Goal: Obtain resource: Download file/media

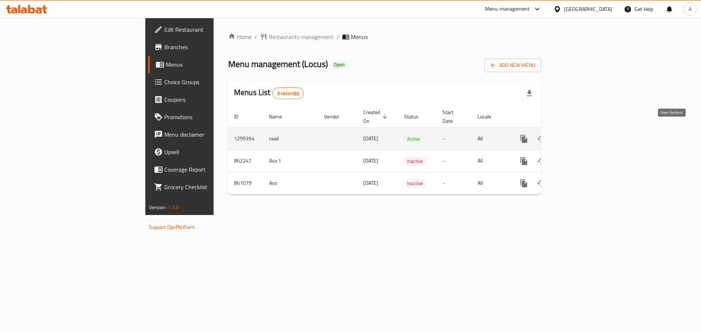
click at [581, 135] on icon "enhanced table" at bounding box center [576, 139] width 9 height 9
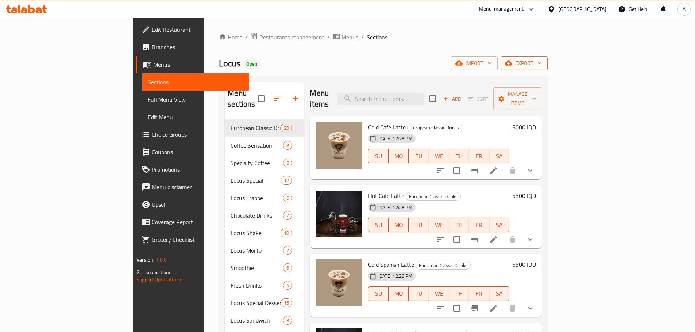
click at [542, 62] on span "export" at bounding box center [524, 63] width 35 height 9
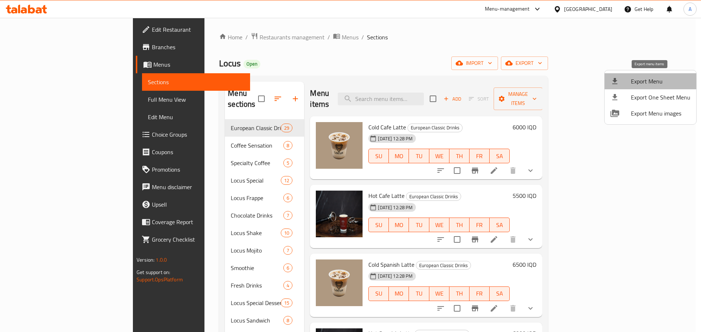
click at [673, 81] on span "Export Menu" at bounding box center [660, 81] width 59 height 9
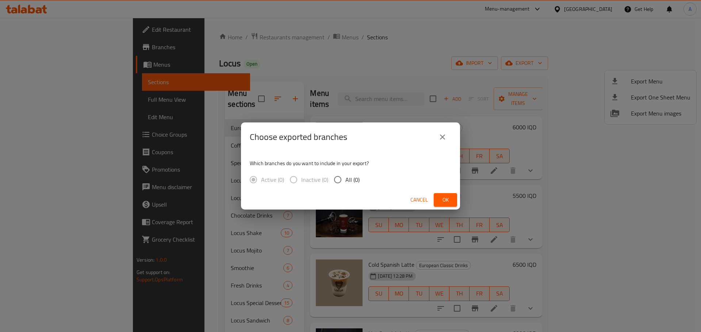
click at [340, 178] on input "All (0)" at bounding box center [337, 179] width 15 height 15
radio input "true"
click at [252, 180] on label "Active (0)" at bounding box center [265, 179] width 38 height 15
click at [436, 138] on button "close" at bounding box center [443, 137] width 18 height 18
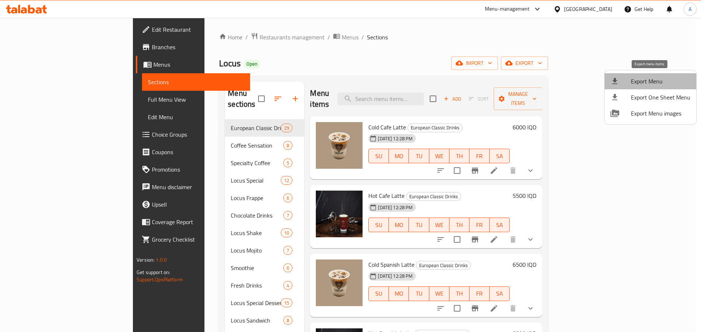
click at [663, 82] on span "Export Menu" at bounding box center [660, 81] width 59 height 9
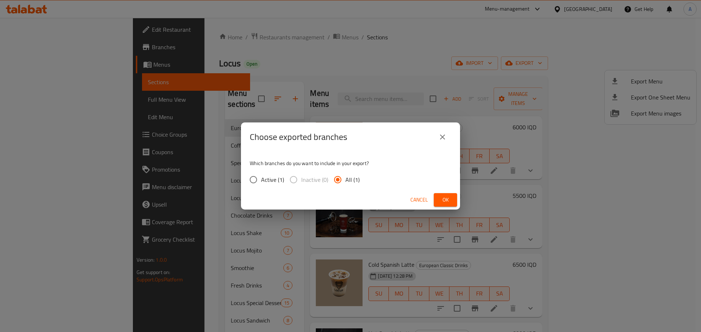
click at [253, 178] on input "Active (1)" at bounding box center [253, 179] width 15 height 15
radio input "true"
click at [441, 199] on span "Ok" at bounding box center [445, 200] width 12 height 9
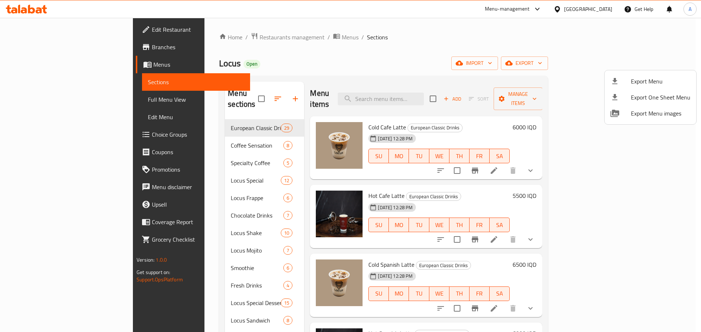
click at [31, 11] on div at bounding box center [350, 166] width 701 height 332
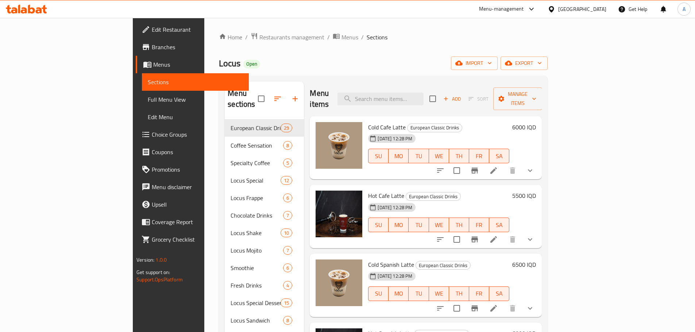
click at [31, 11] on icon at bounding box center [26, 9] width 41 height 9
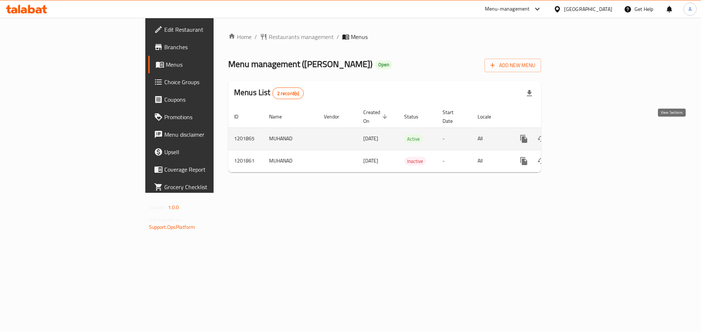
click at [585, 132] on link "enhanced table" at bounding box center [577, 139] width 18 height 18
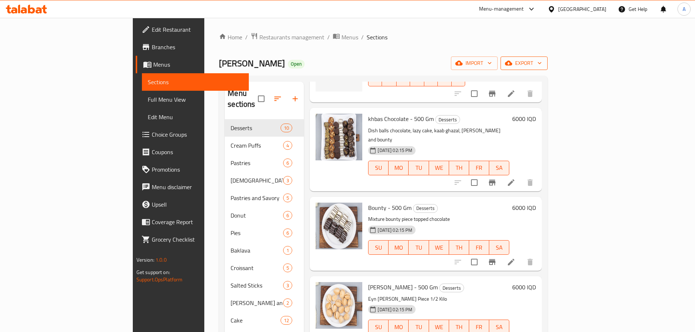
click at [542, 61] on span "export" at bounding box center [524, 63] width 35 height 9
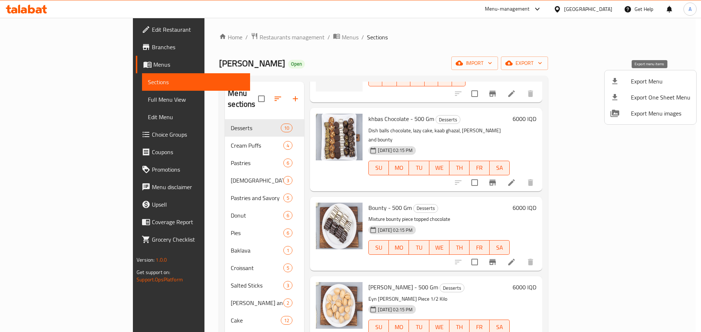
click at [648, 86] on span "Export Menu" at bounding box center [660, 81] width 59 height 9
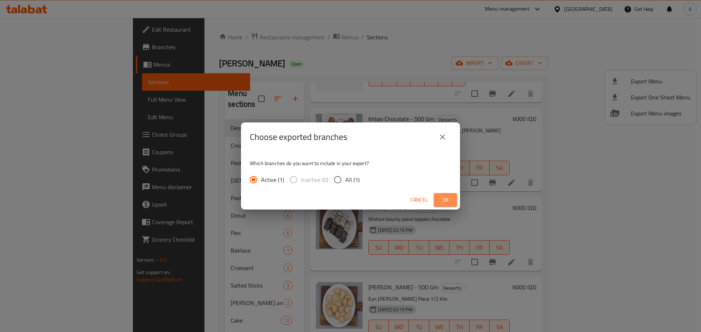
click at [443, 201] on span "Ok" at bounding box center [445, 200] width 12 height 9
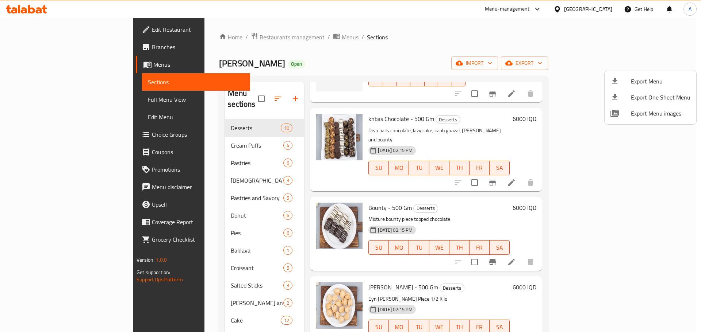
click at [578, 30] on div at bounding box center [350, 166] width 701 height 332
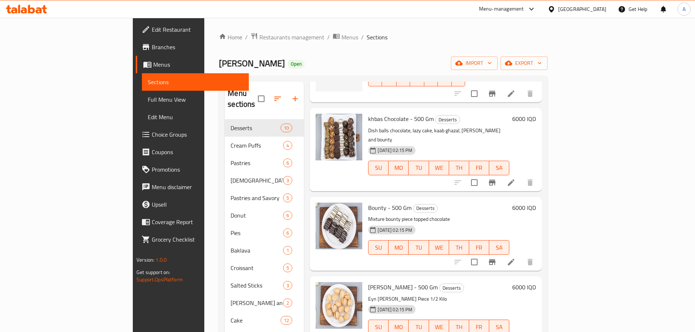
click at [473, 46] on div "Home / Restaurants management / Menus / Sections [PERSON_NAME] Open import expo…" at bounding box center [383, 226] width 329 height 388
click at [548, 57] on button "export" at bounding box center [524, 64] width 47 height 14
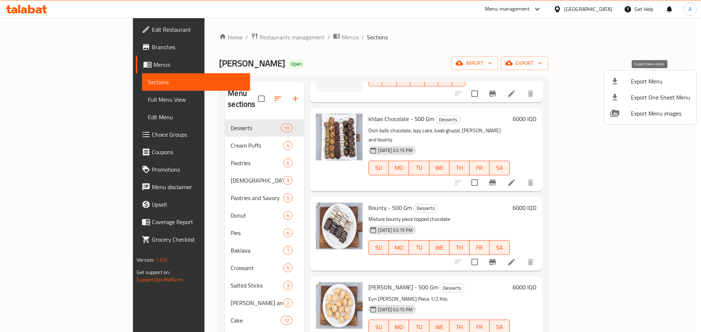
click at [661, 80] on span "Export Menu" at bounding box center [660, 81] width 59 height 9
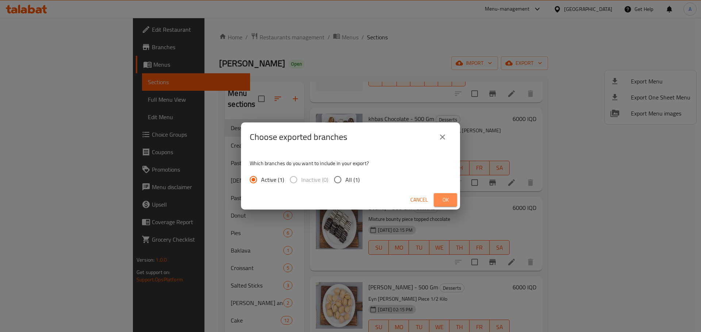
click at [446, 201] on span "Ok" at bounding box center [445, 200] width 12 height 9
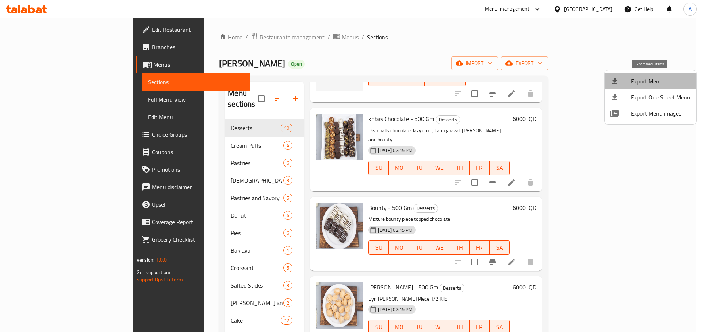
click at [665, 80] on span "Export Menu" at bounding box center [660, 81] width 59 height 9
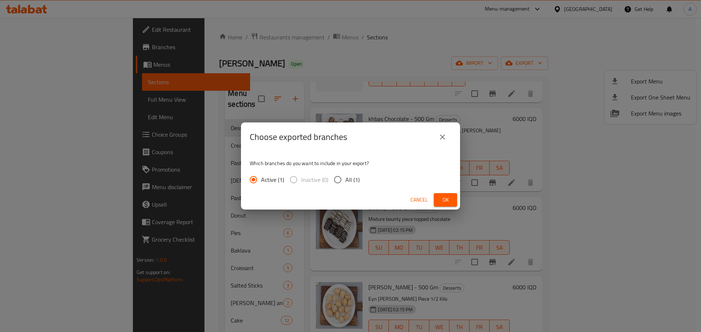
click at [441, 136] on icon "close" at bounding box center [442, 137] width 5 height 5
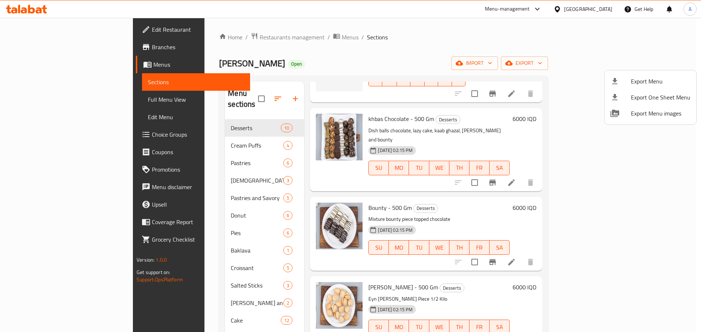
click at [31, 7] on div at bounding box center [350, 166] width 701 height 332
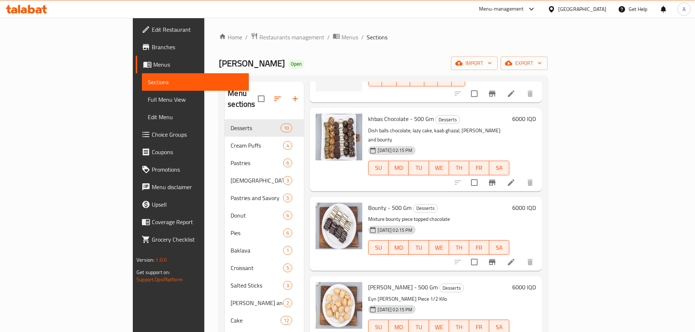
click at [31, 12] on icon at bounding box center [26, 9] width 41 height 9
